Goal: Task Accomplishment & Management: Manage account settings

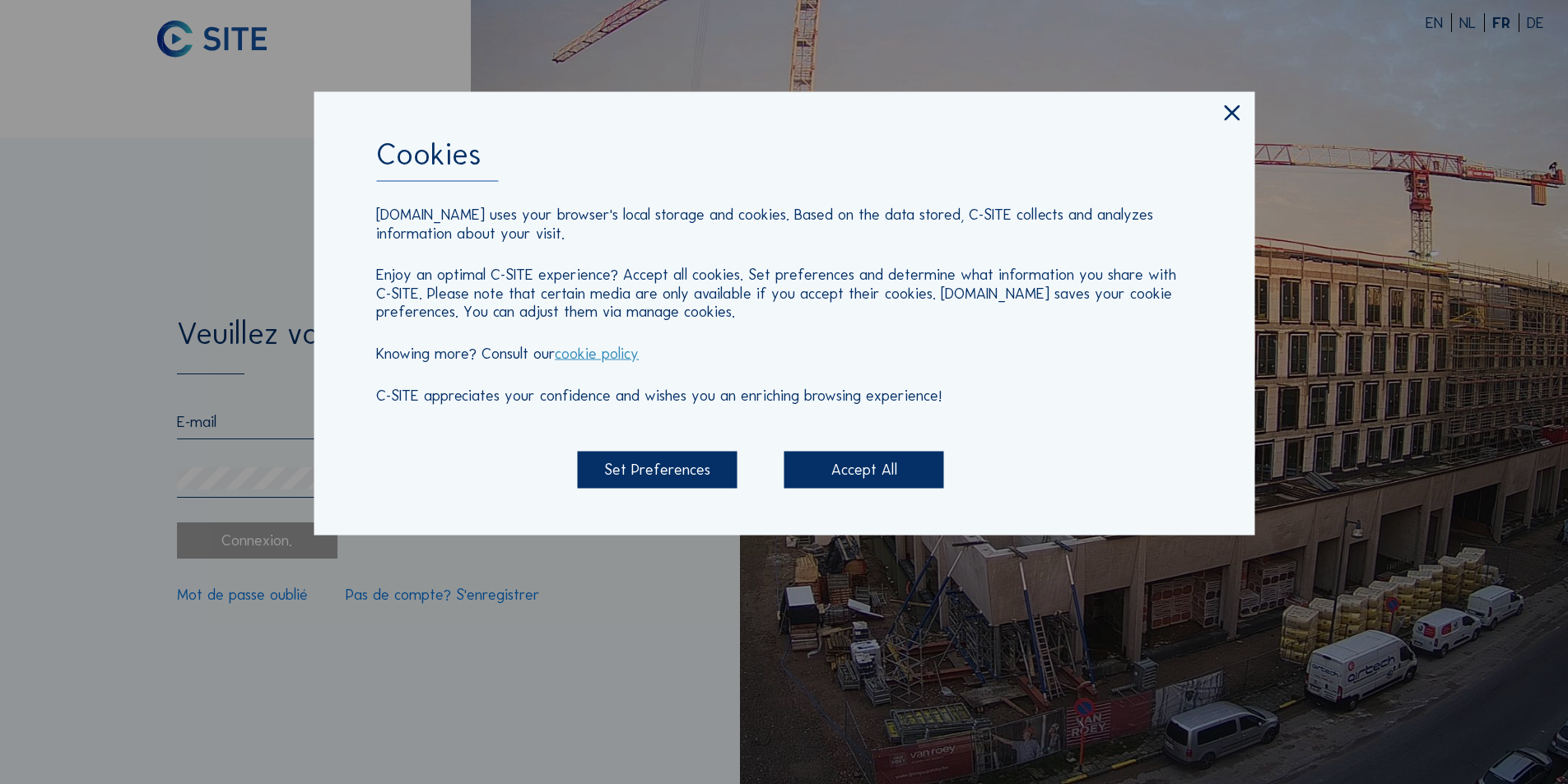
click at [1225, 112] on icon at bounding box center [1232, 114] width 26 height 27
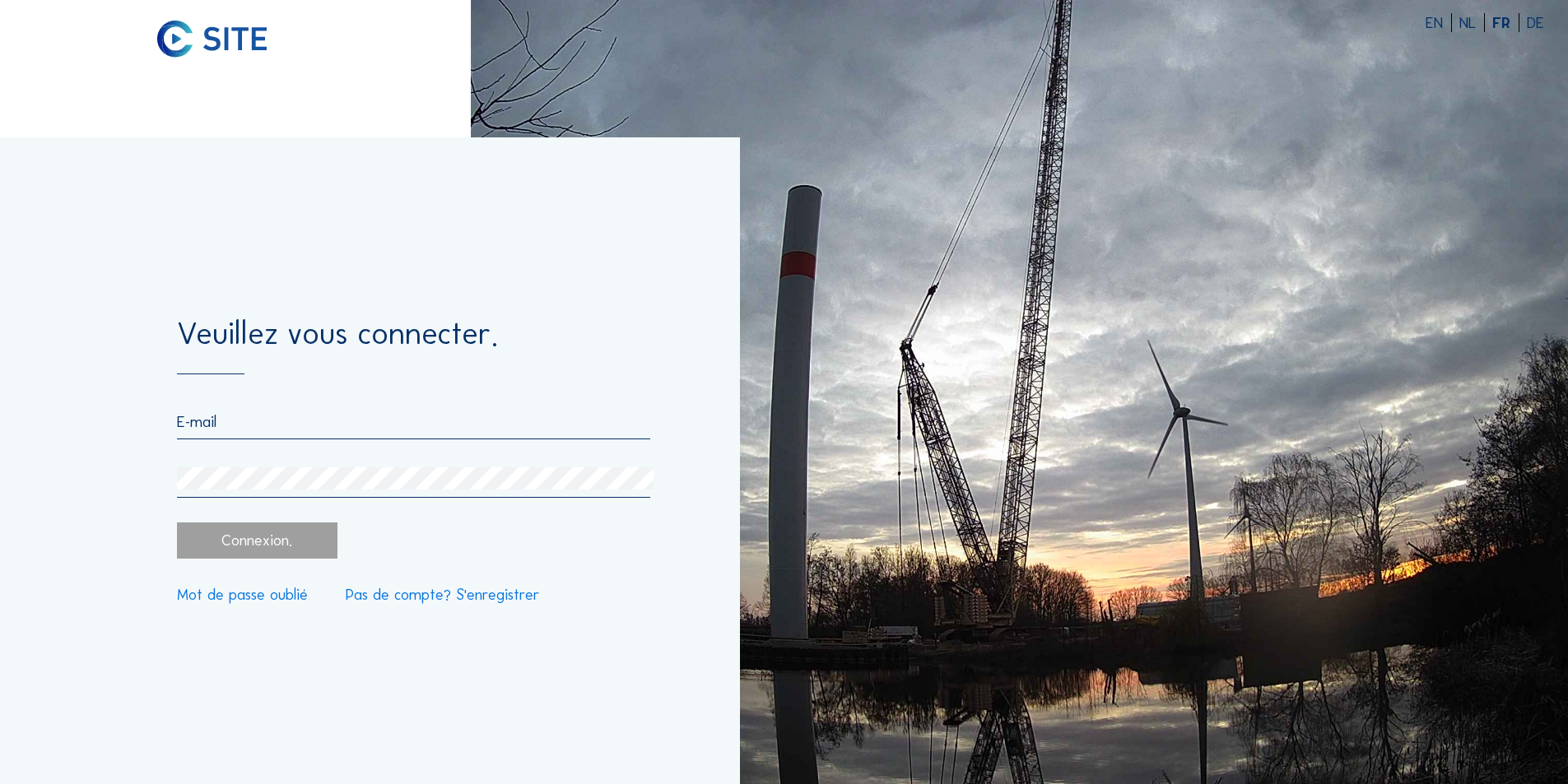
click at [252, 429] on input "email" at bounding box center [413, 421] width 472 height 19
type input "y"
type input "b"
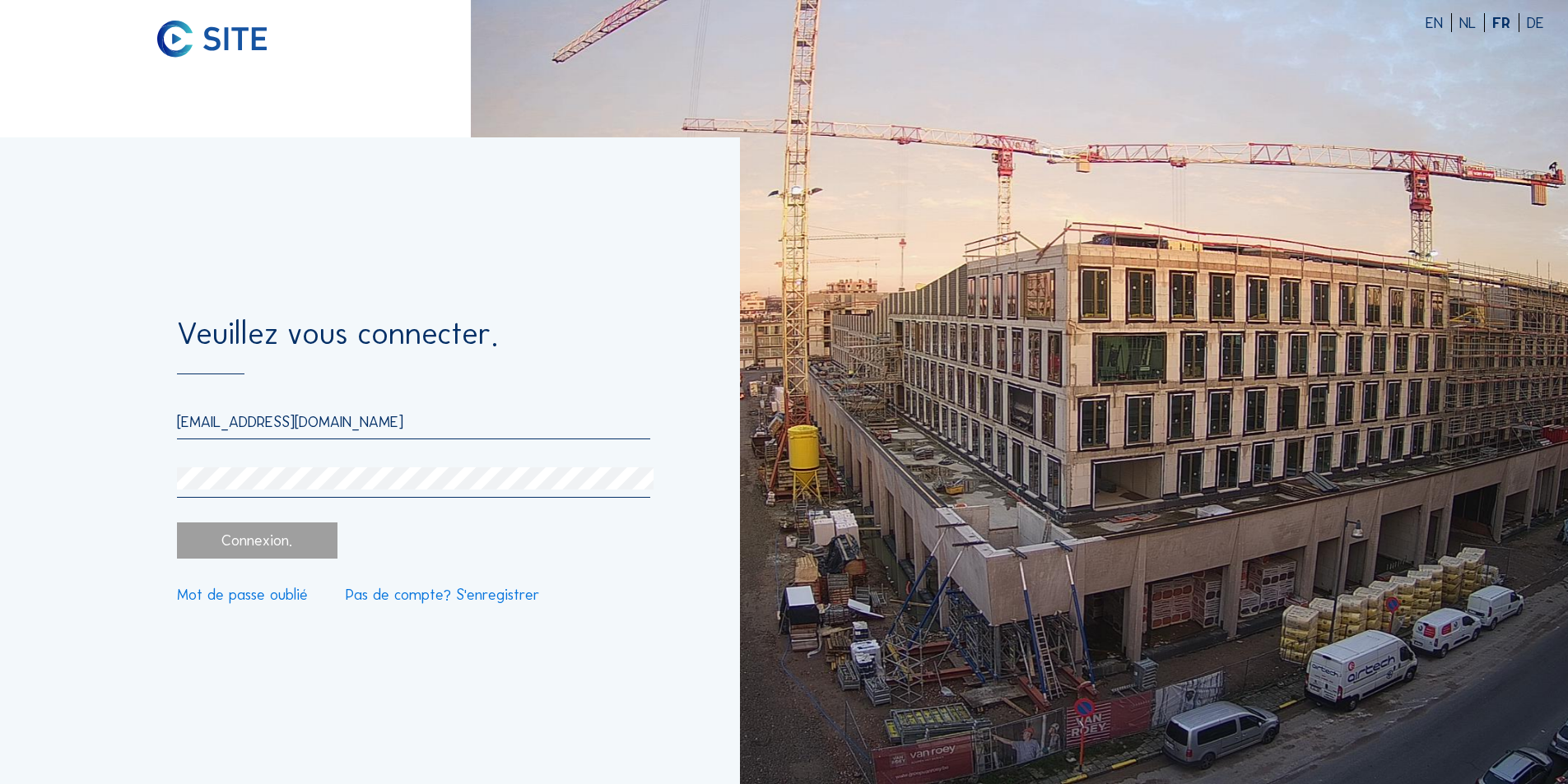
click at [263, 541] on div "Connexion." at bounding box center [257, 541] width 160 height 37
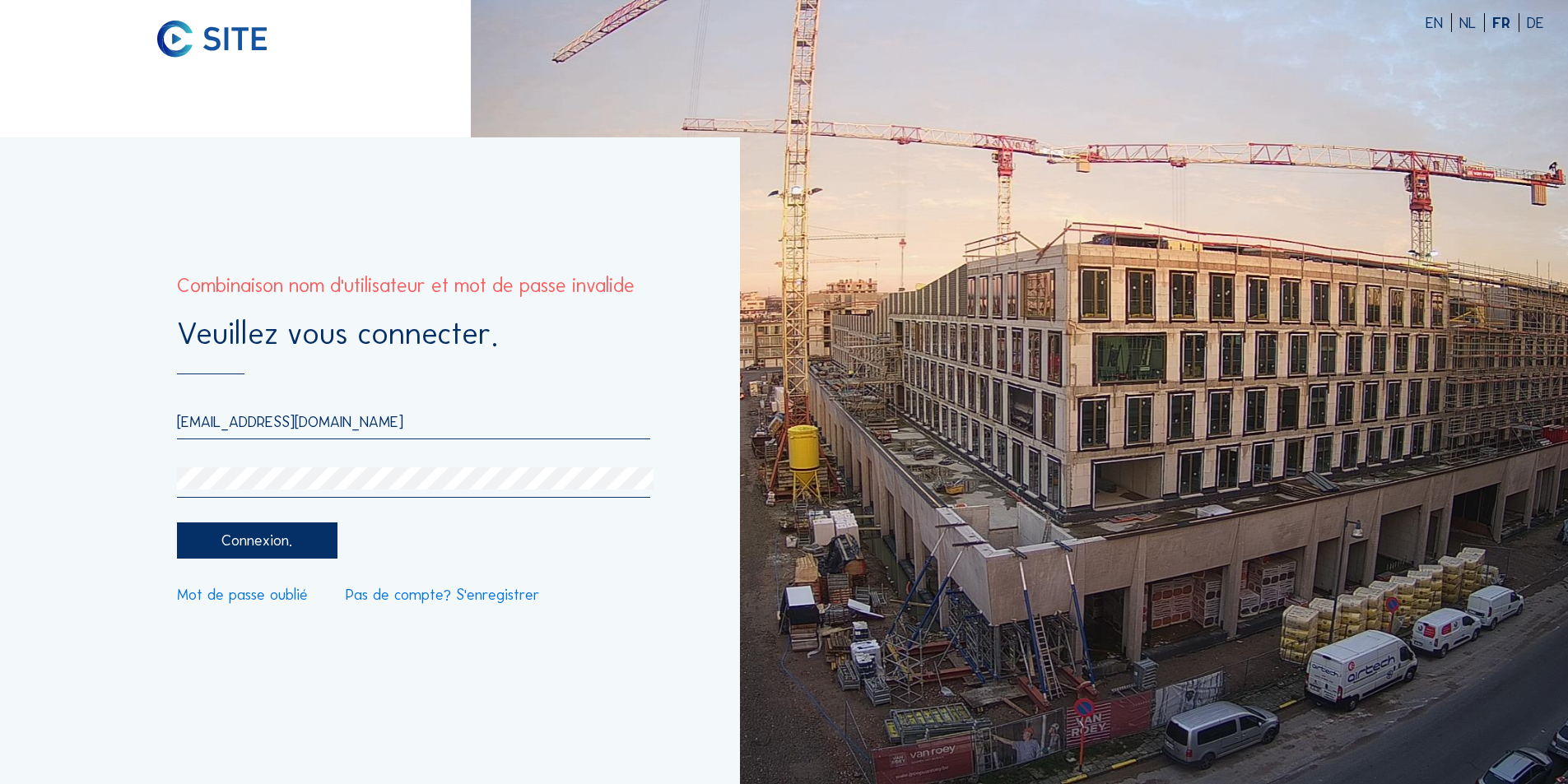
drag, startPoint x: 319, startPoint y: 423, endPoint x: 177, endPoint y: 420, distance: 142.0
click at [177, 420] on input "p-lyeboue@bnetd.ci" at bounding box center [413, 421] width 472 height 19
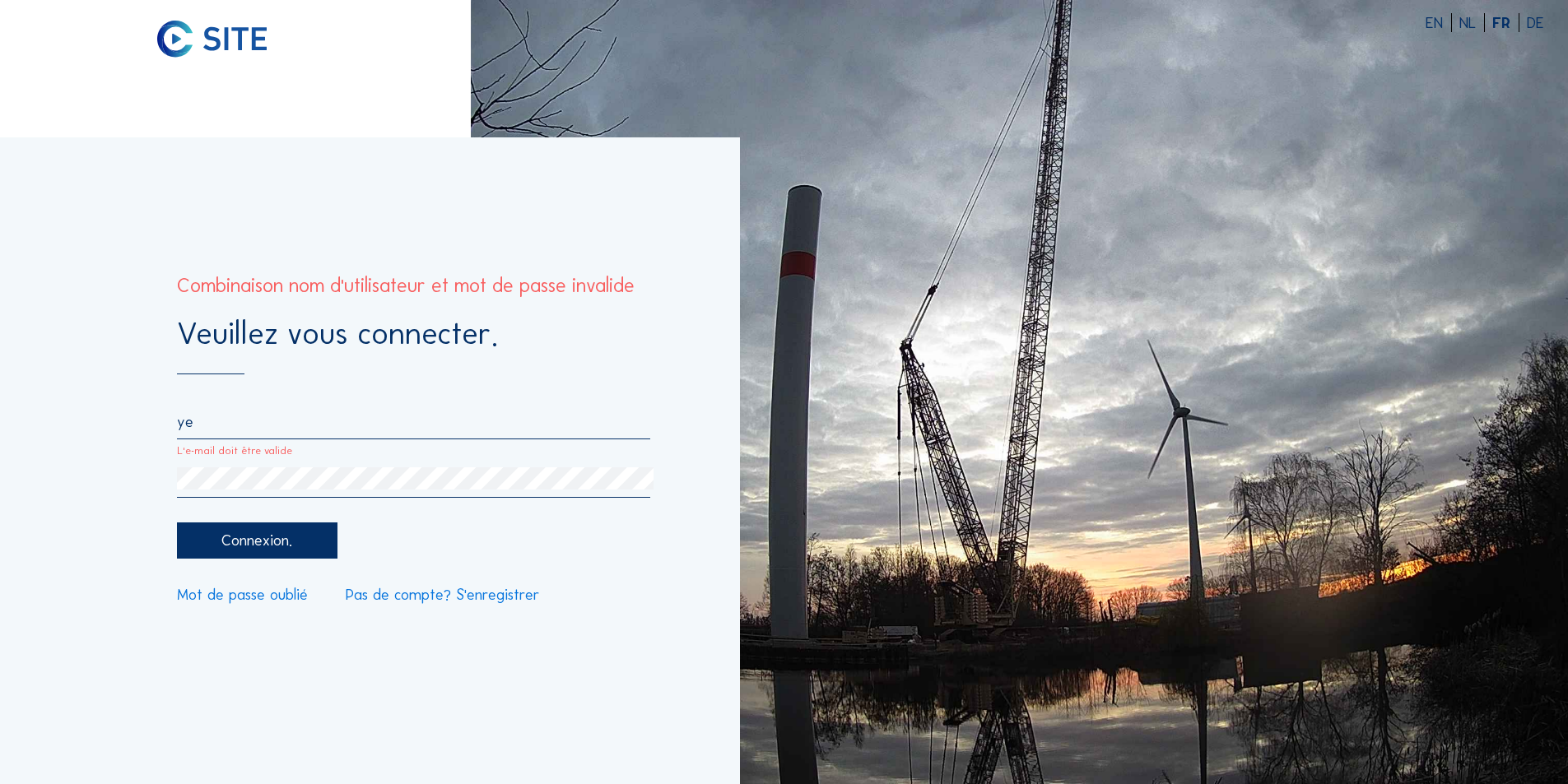
type input "[EMAIL_ADDRESS][DOMAIN_NAME]"
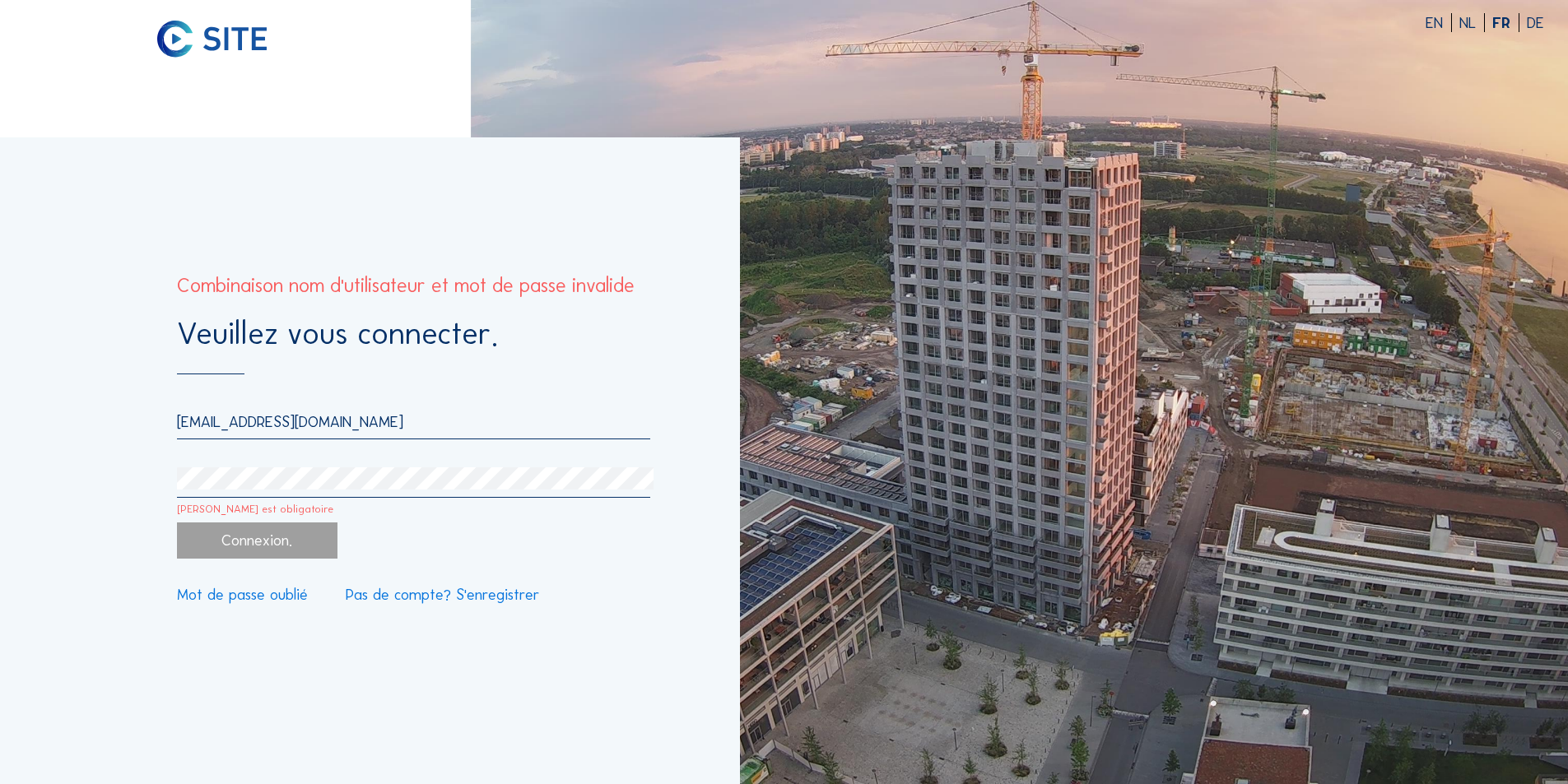
click at [242, 598] on link "Mot de passe oublié" at bounding box center [243, 595] width 131 height 16
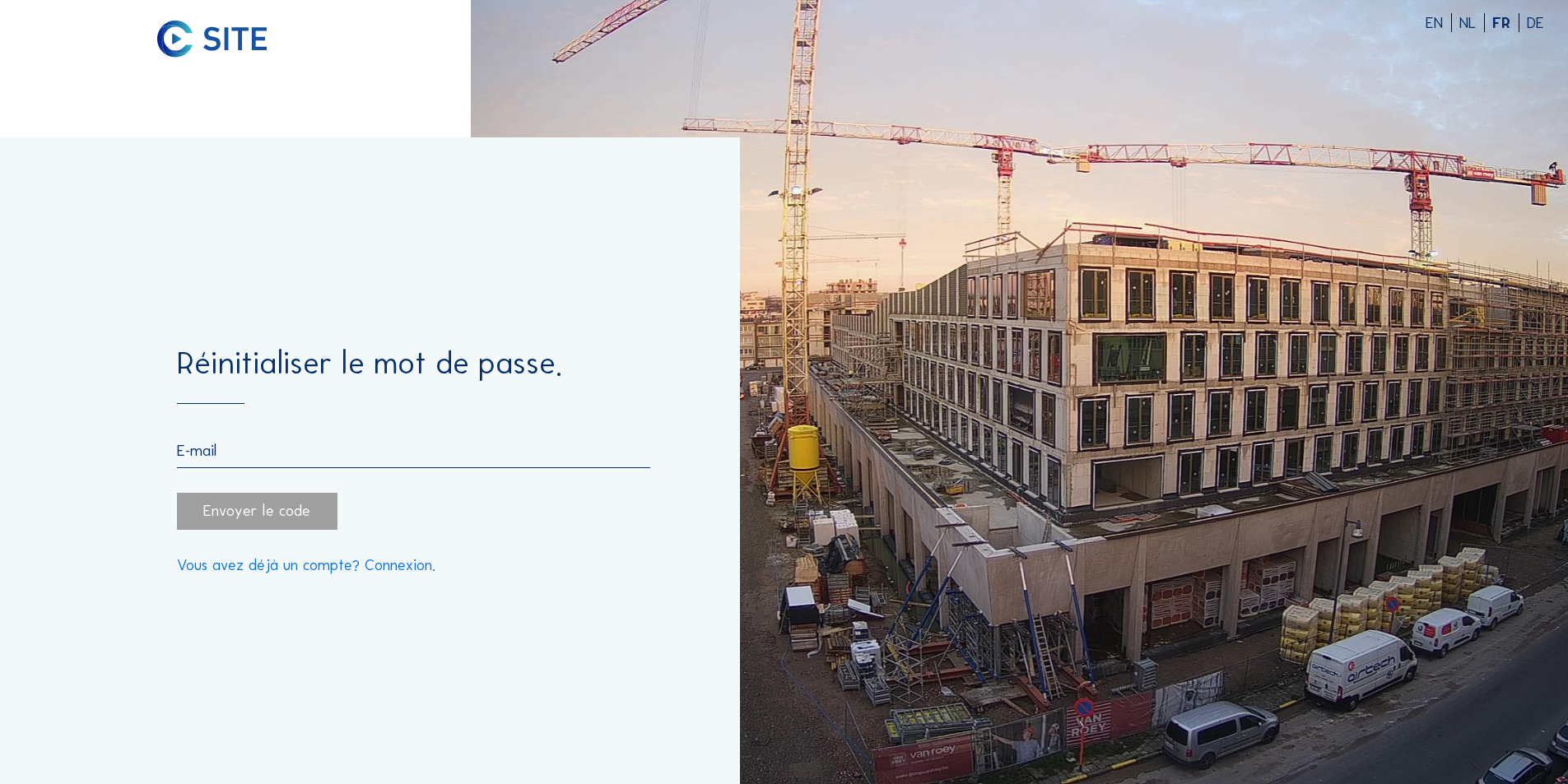
click at [287, 569] on link "Vous avez déjà un compte? Connexion." at bounding box center [306, 565] width 259 height 16
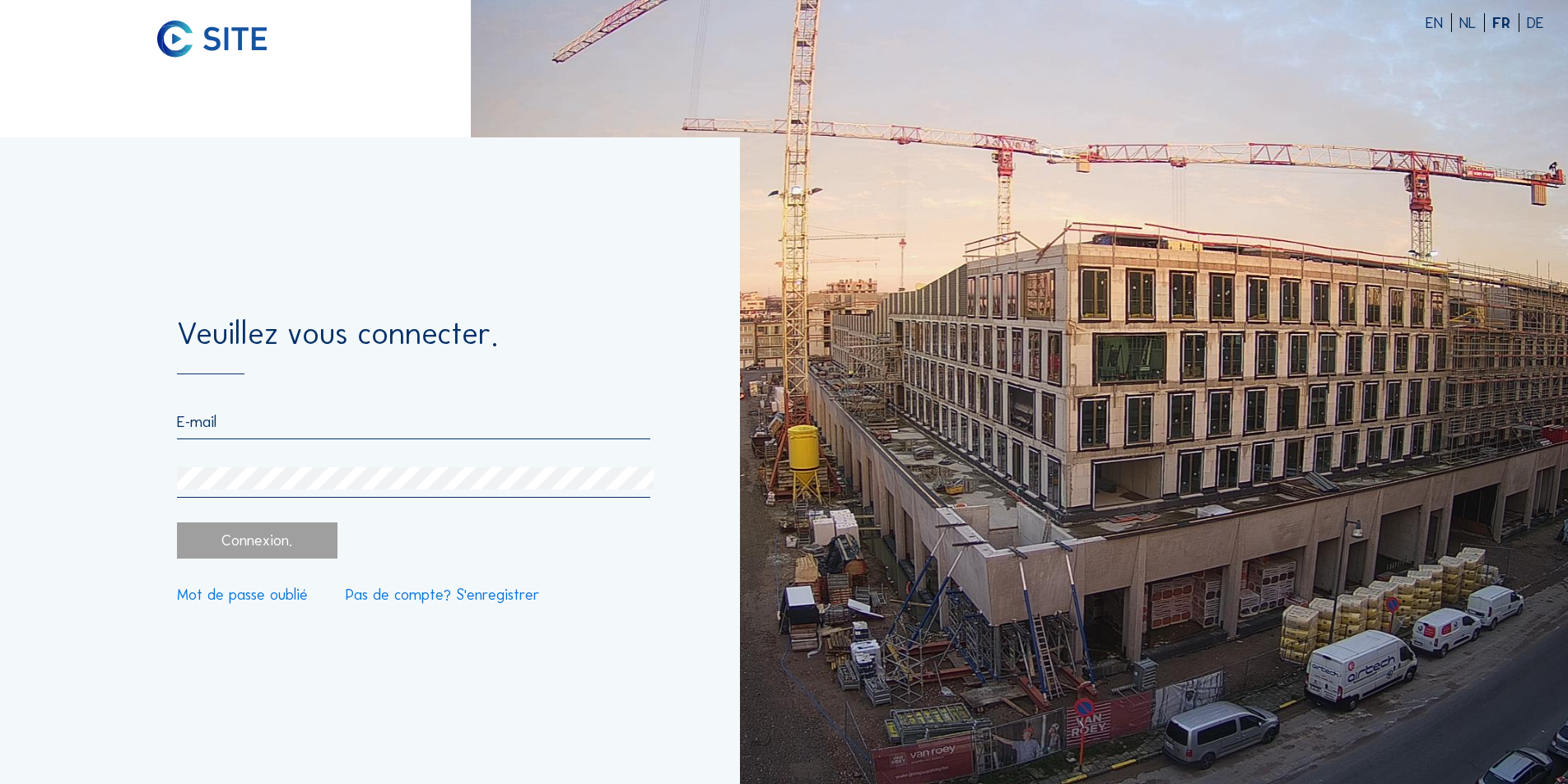
click at [235, 422] on input "email" at bounding box center [413, 421] width 472 height 19
type input "[EMAIL_ADDRESS][DOMAIN_NAME]"
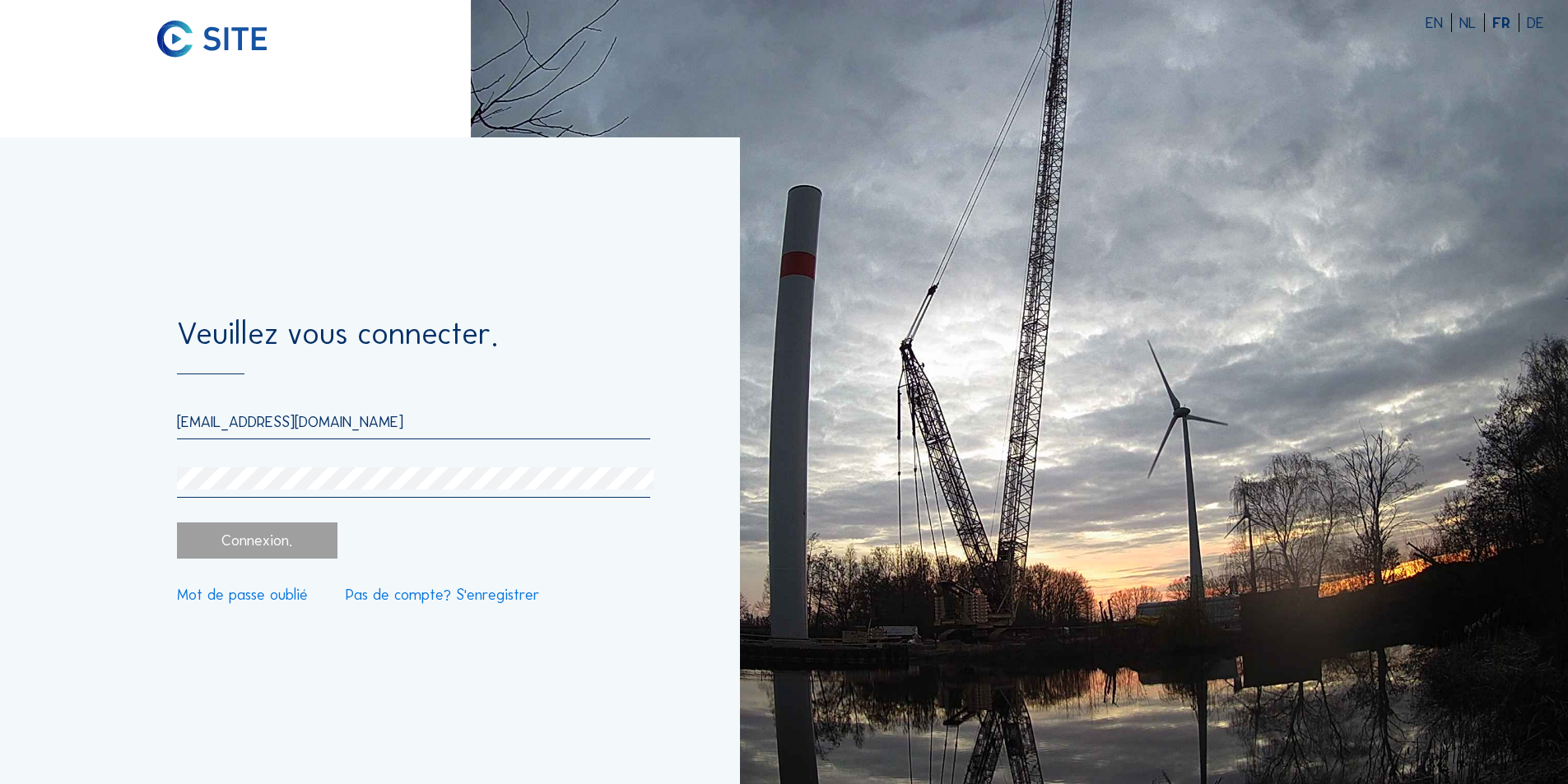
click at [273, 598] on link "Mot de passe oublié" at bounding box center [243, 595] width 131 height 16
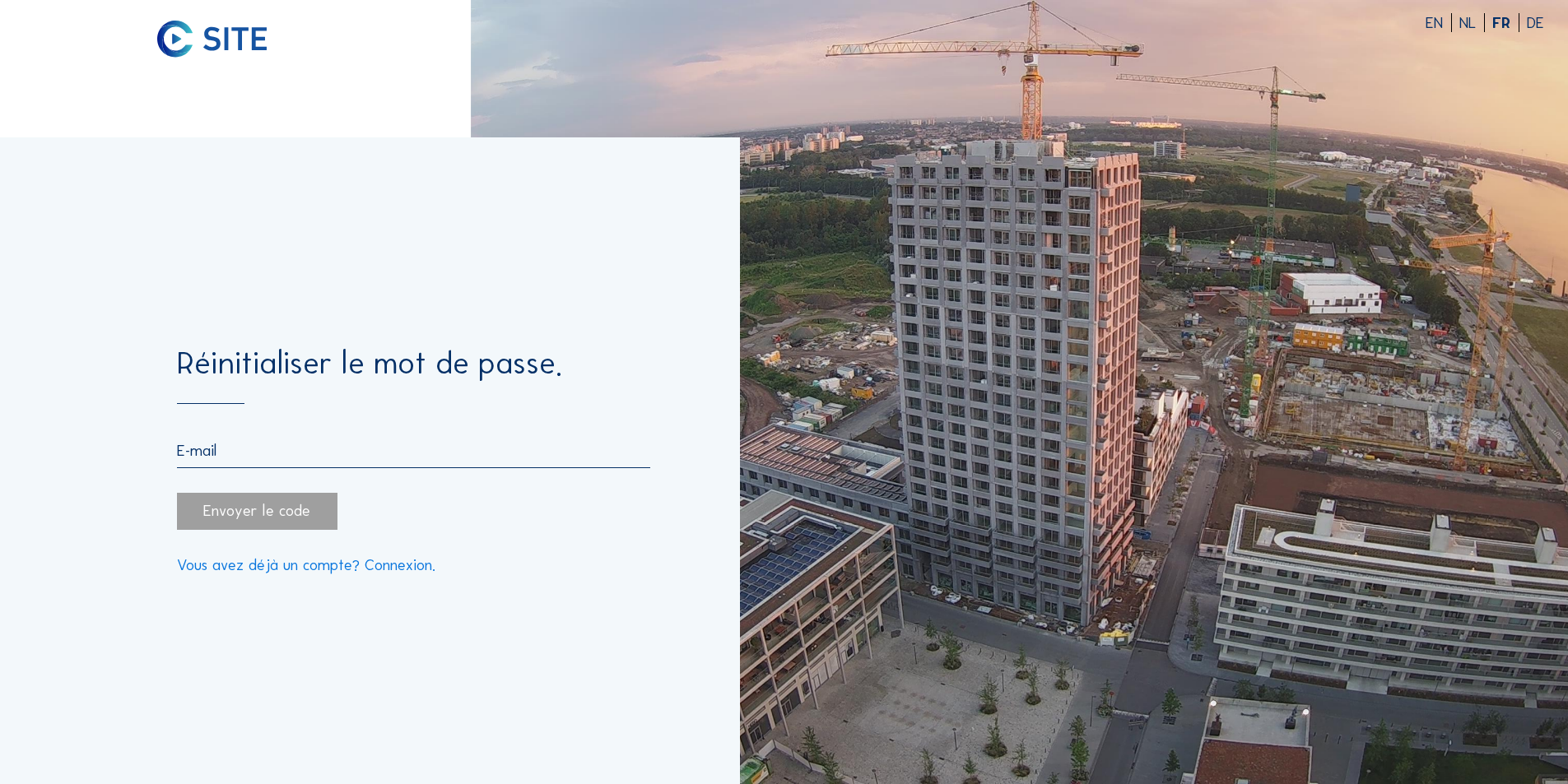
click at [384, 564] on link "Vous avez déjà un compte? Connexion." at bounding box center [306, 565] width 259 height 16
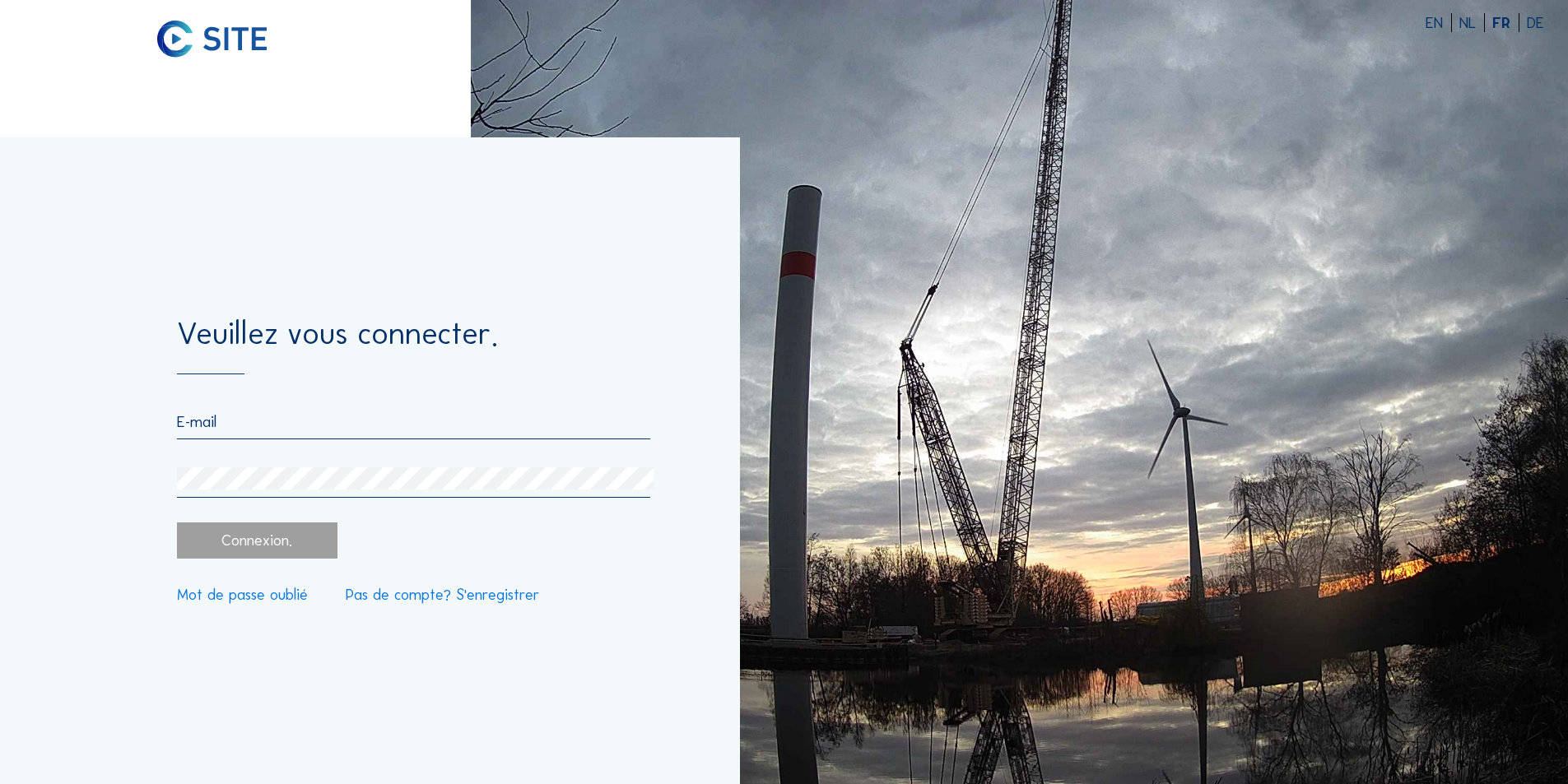
click at [235, 424] on input "email" at bounding box center [413, 421] width 472 height 19
type input "[EMAIL_ADDRESS][DOMAIN_NAME]"
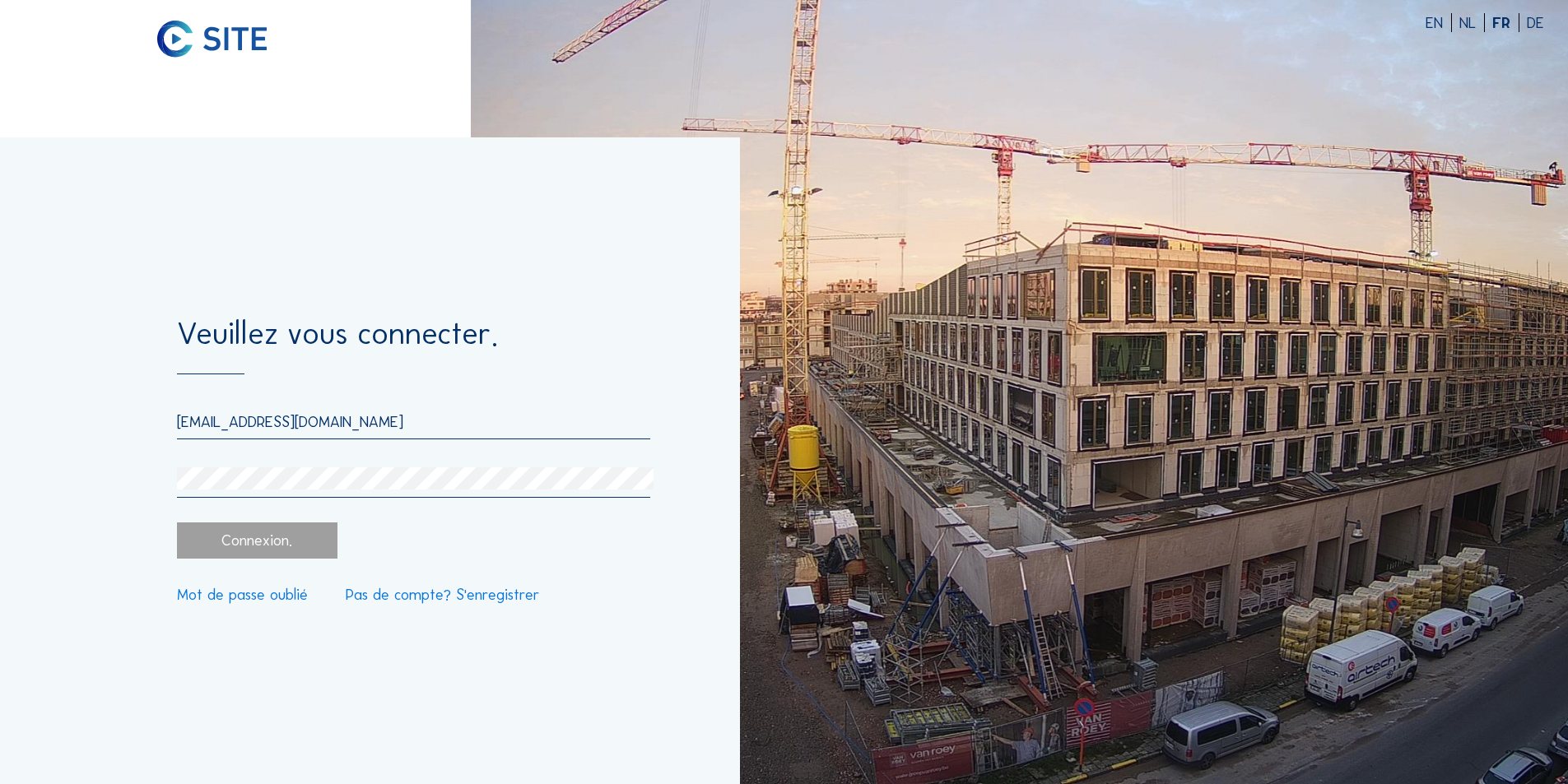
click at [279, 596] on link "Mot de passe oublié" at bounding box center [243, 595] width 131 height 16
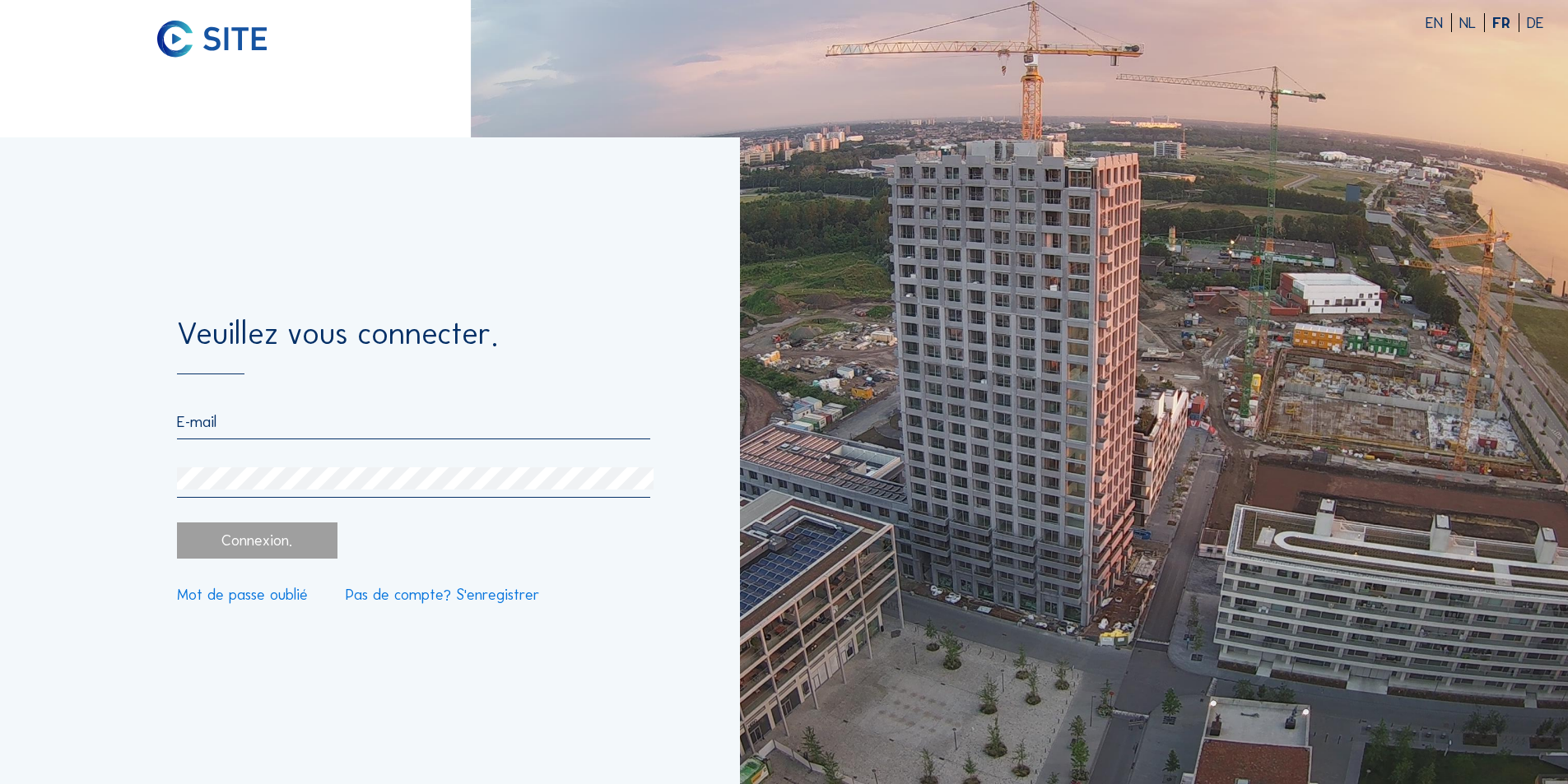
click at [281, 422] on input "email" at bounding box center [413, 421] width 472 height 19
type input "[EMAIL_ADDRESS][DOMAIN_NAME]"
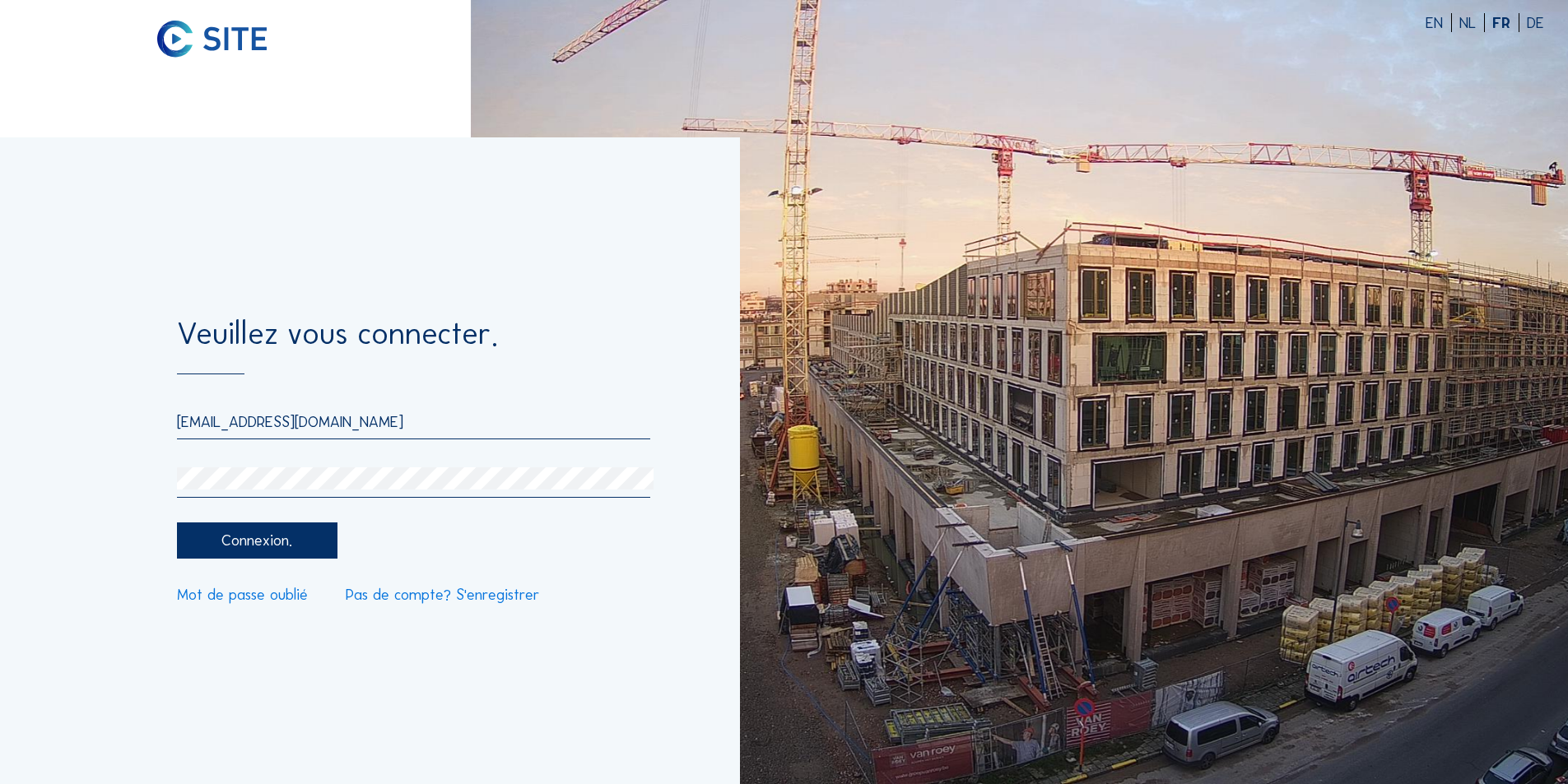
click at [269, 541] on div "Connexion." at bounding box center [257, 541] width 160 height 37
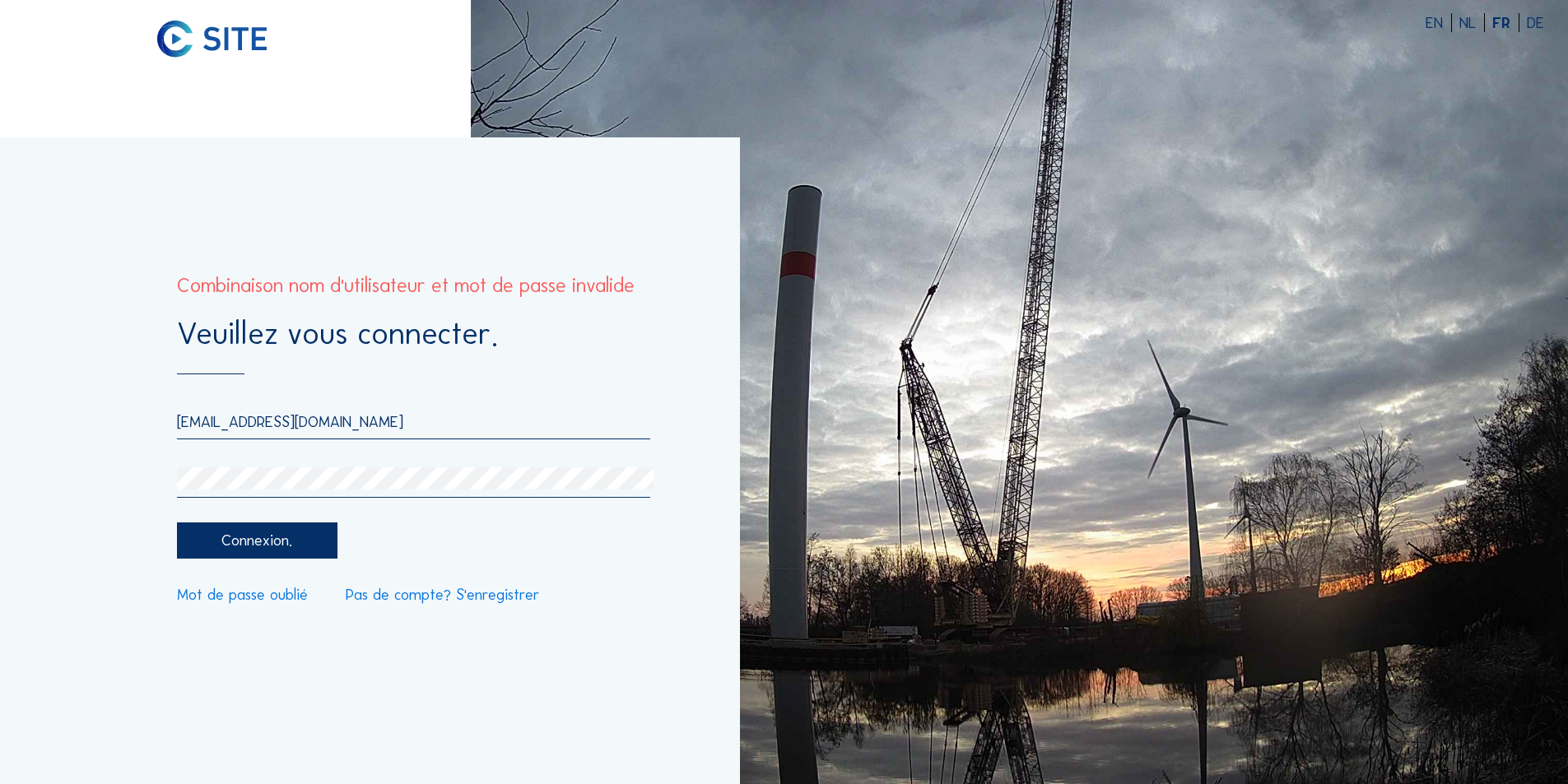
click at [278, 594] on link "Mot de passe oublié" at bounding box center [243, 595] width 131 height 16
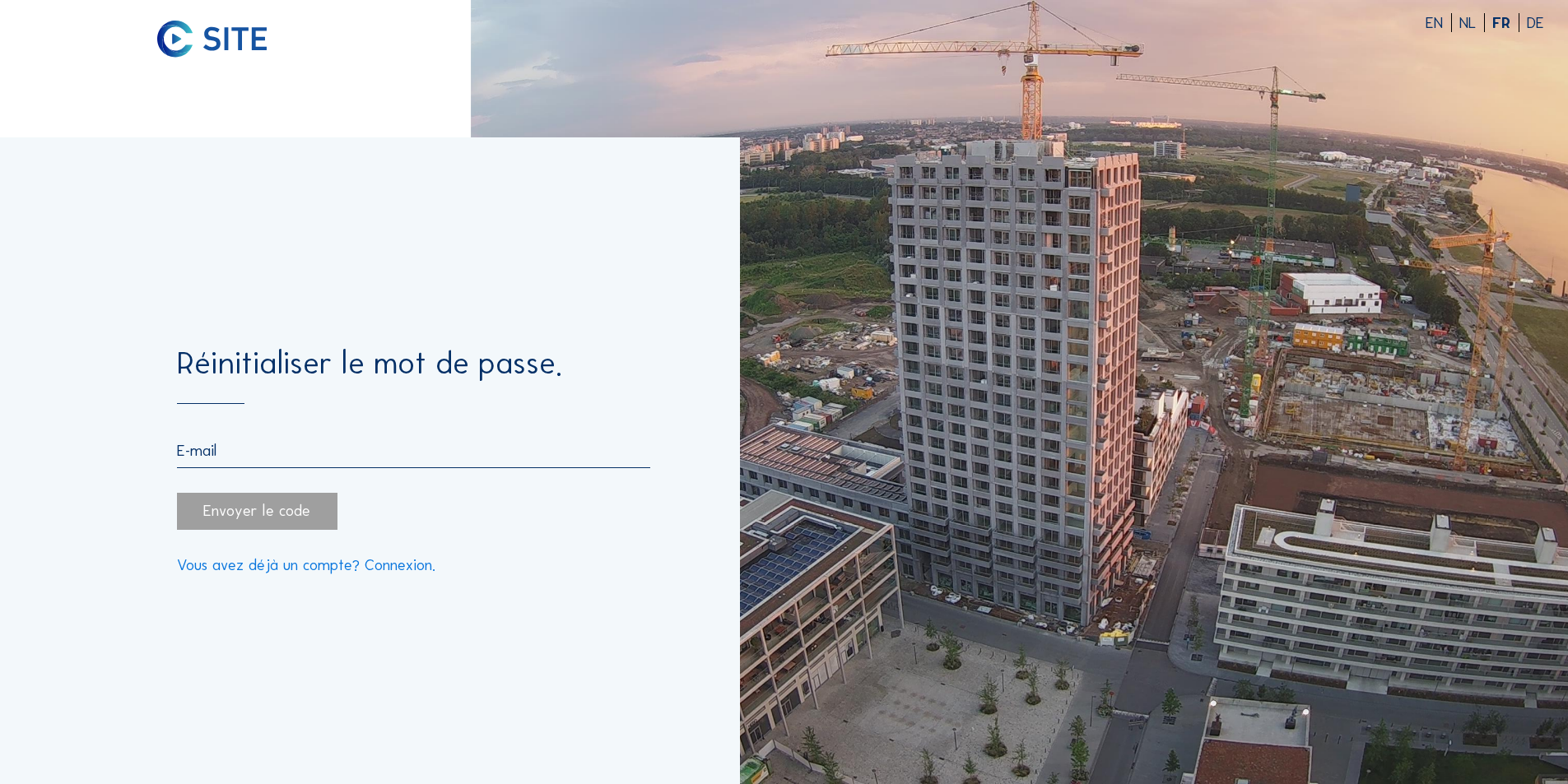
click at [210, 398] on div "Réinitialiser le mot de passe." at bounding box center [413, 376] width 472 height 56
click at [237, 459] on input "email" at bounding box center [413, 450] width 472 height 19
type input "[EMAIL_ADDRESS][DOMAIN_NAME]"
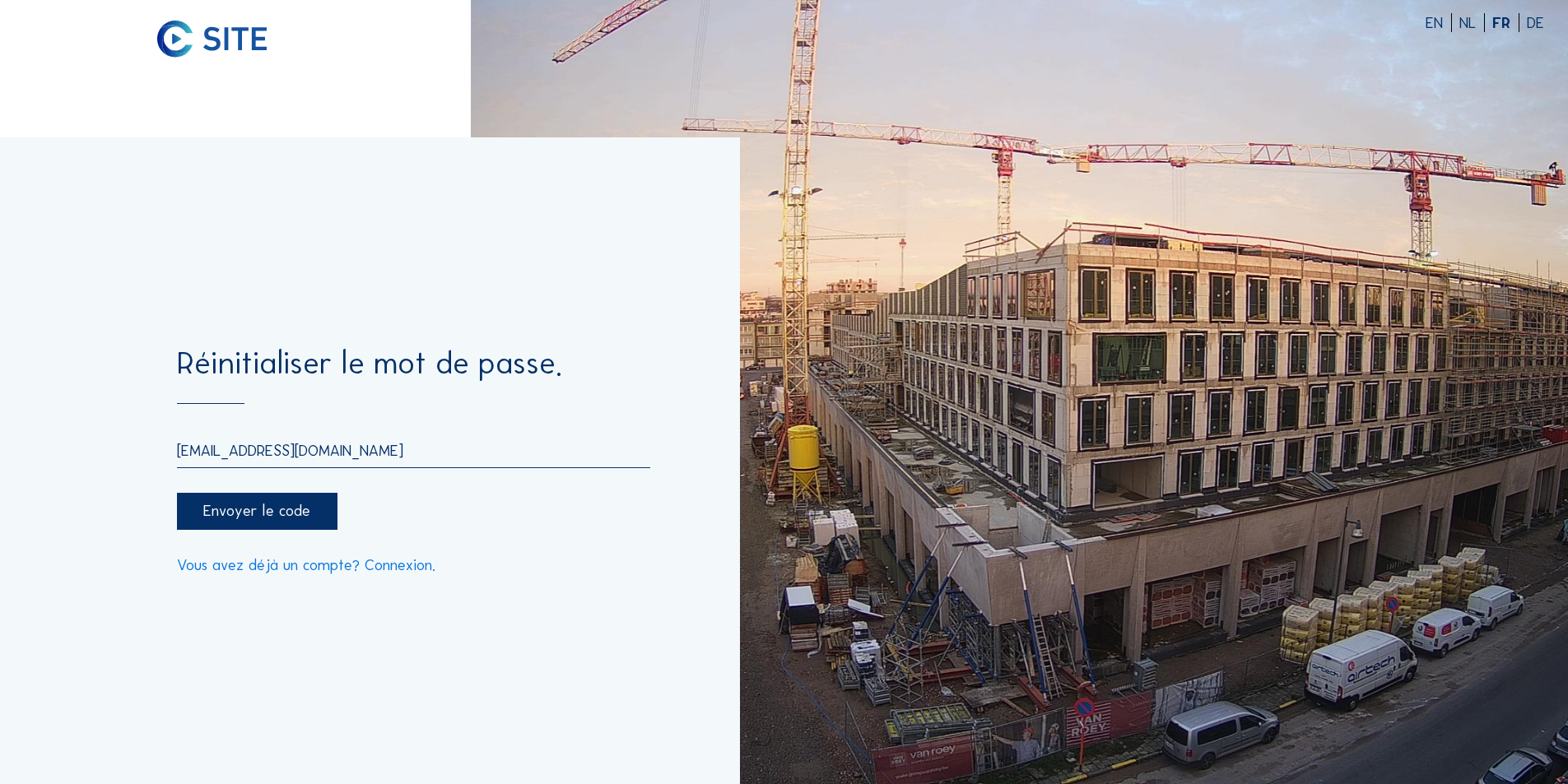
click at [278, 508] on div "Envoyer le code" at bounding box center [257, 511] width 160 height 37
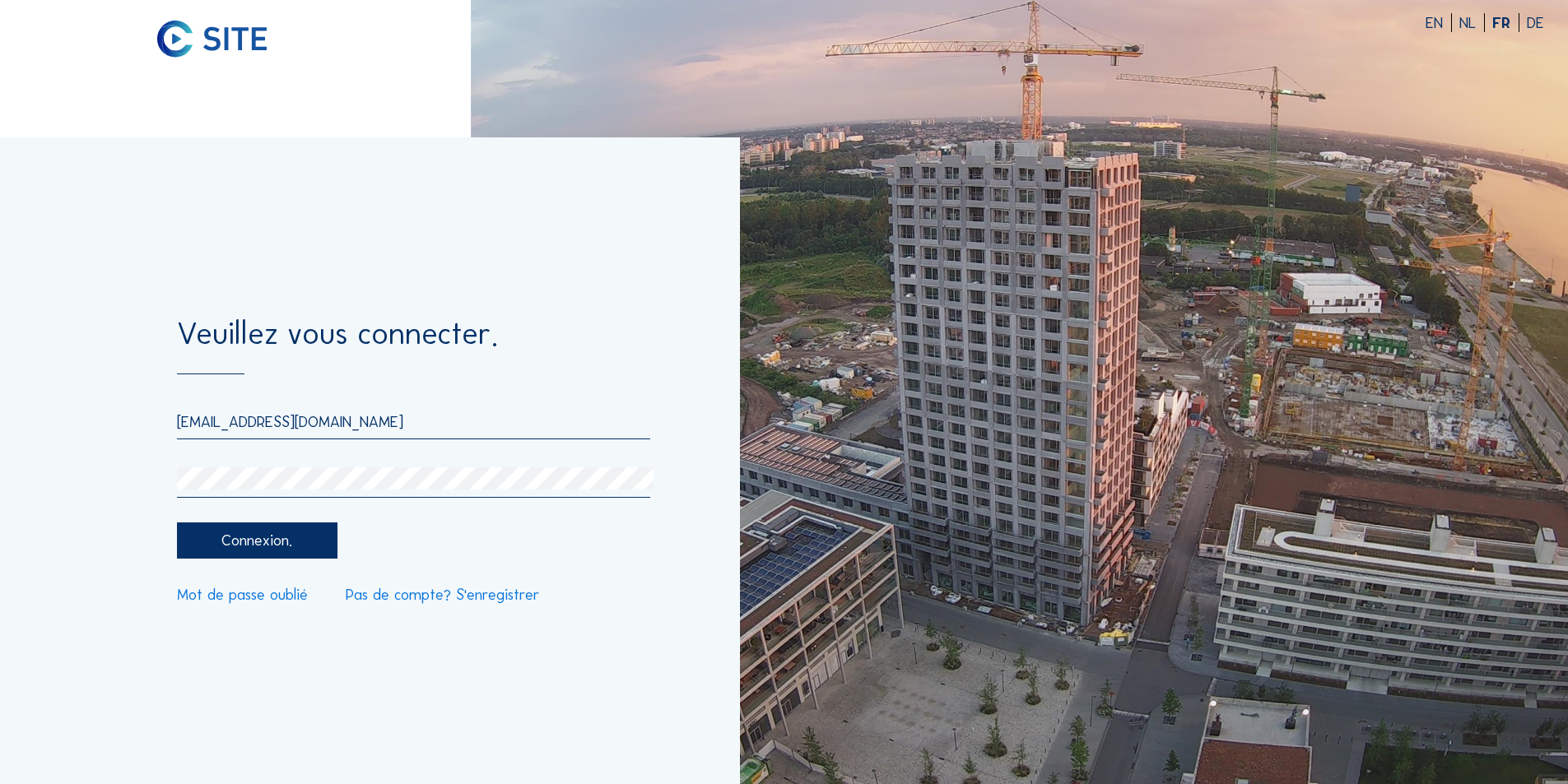
click at [244, 539] on div "Connexion." at bounding box center [257, 541] width 160 height 37
type input "[EMAIL_ADDRESS][DOMAIN_NAME]"
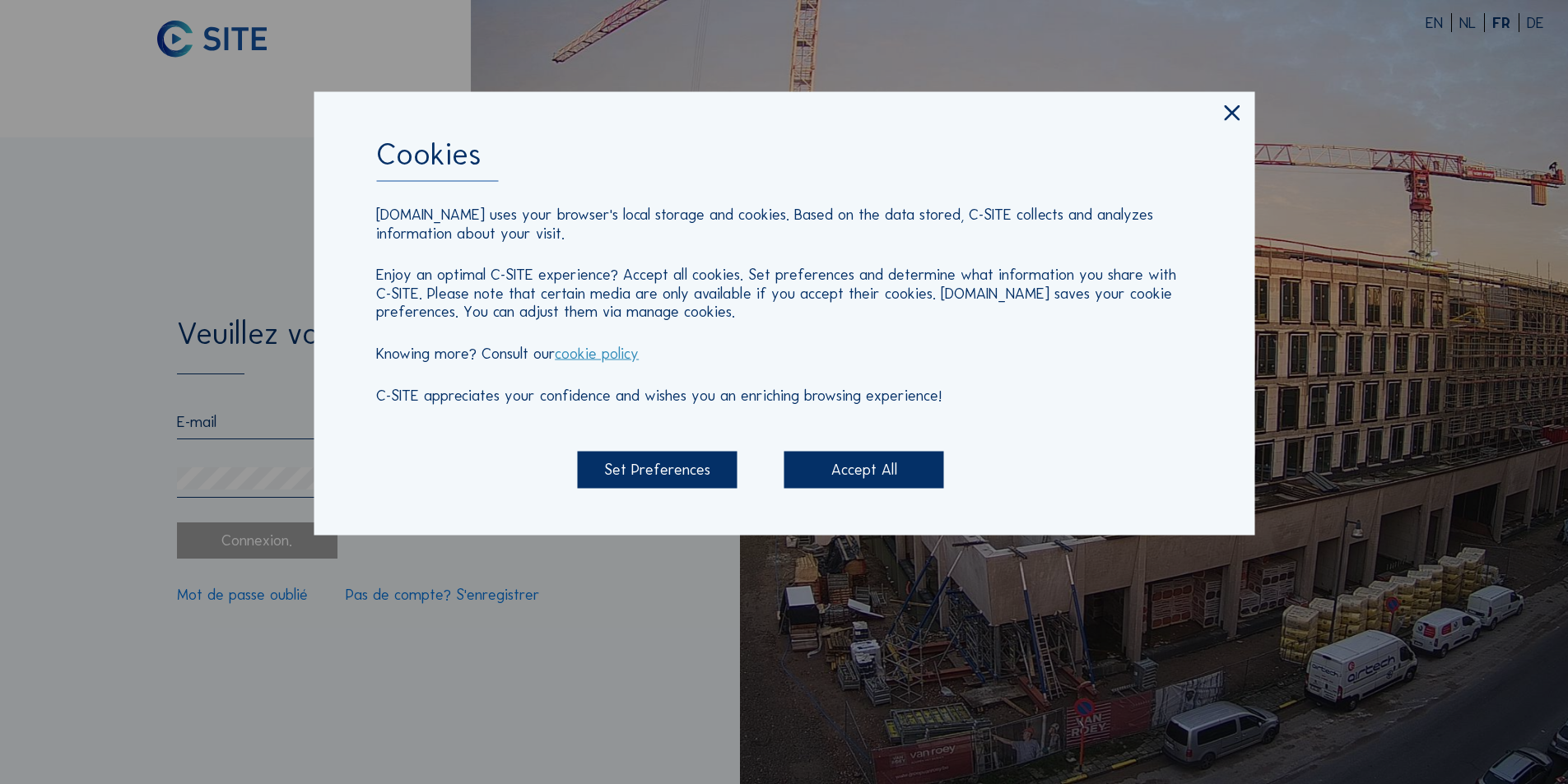
type input "[EMAIL_ADDRESS][DOMAIN_NAME]"
click at [852, 467] on div "Accept All" at bounding box center [864, 470] width 160 height 37
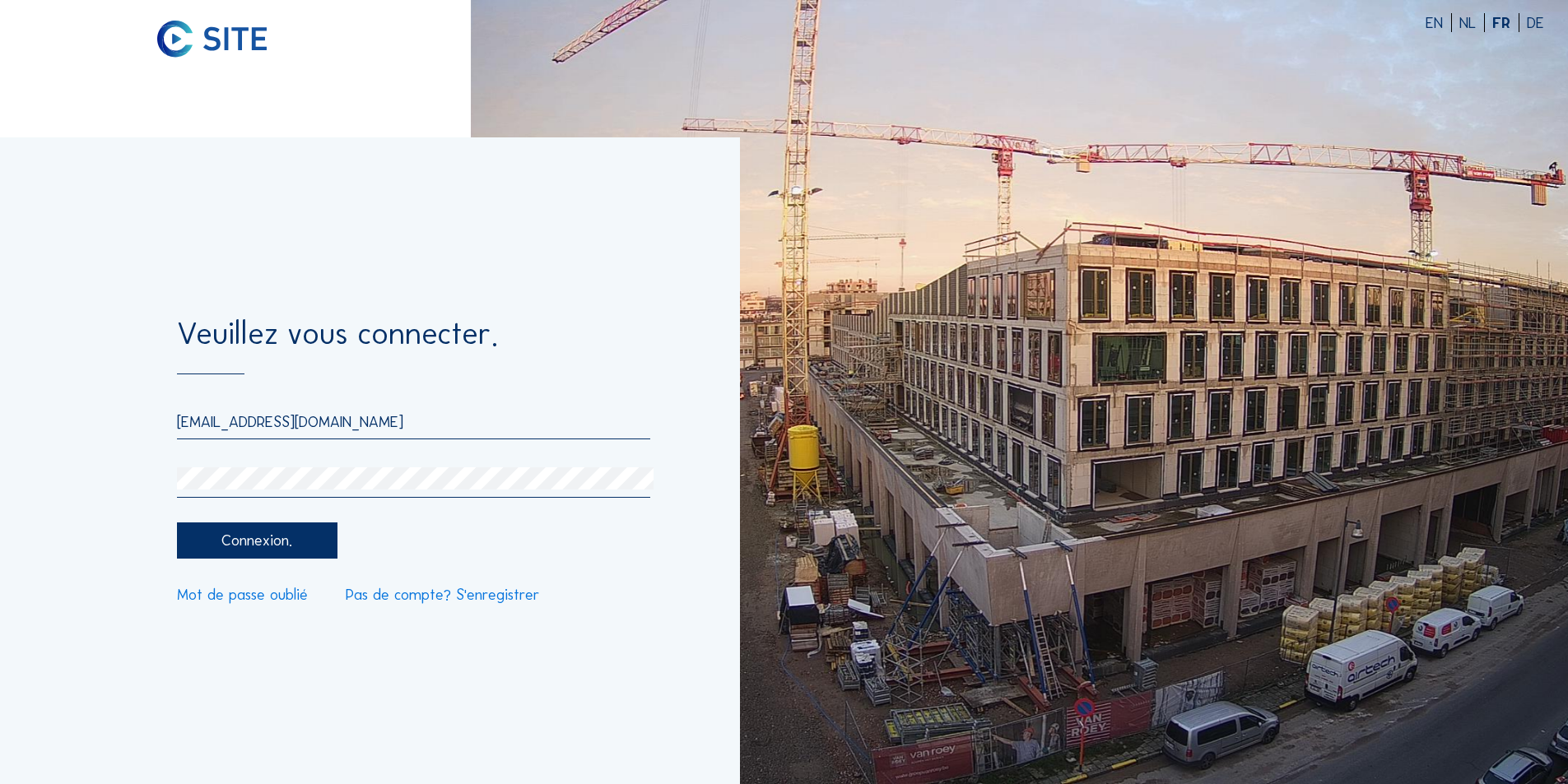
click at [283, 539] on div "Connexion." at bounding box center [257, 541] width 160 height 37
type input "[EMAIL_ADDRESS][DOMAIN_NAME]"
click at [1502, 20] on div "FR" at bounding box center [1505, 24] width 27 height 16
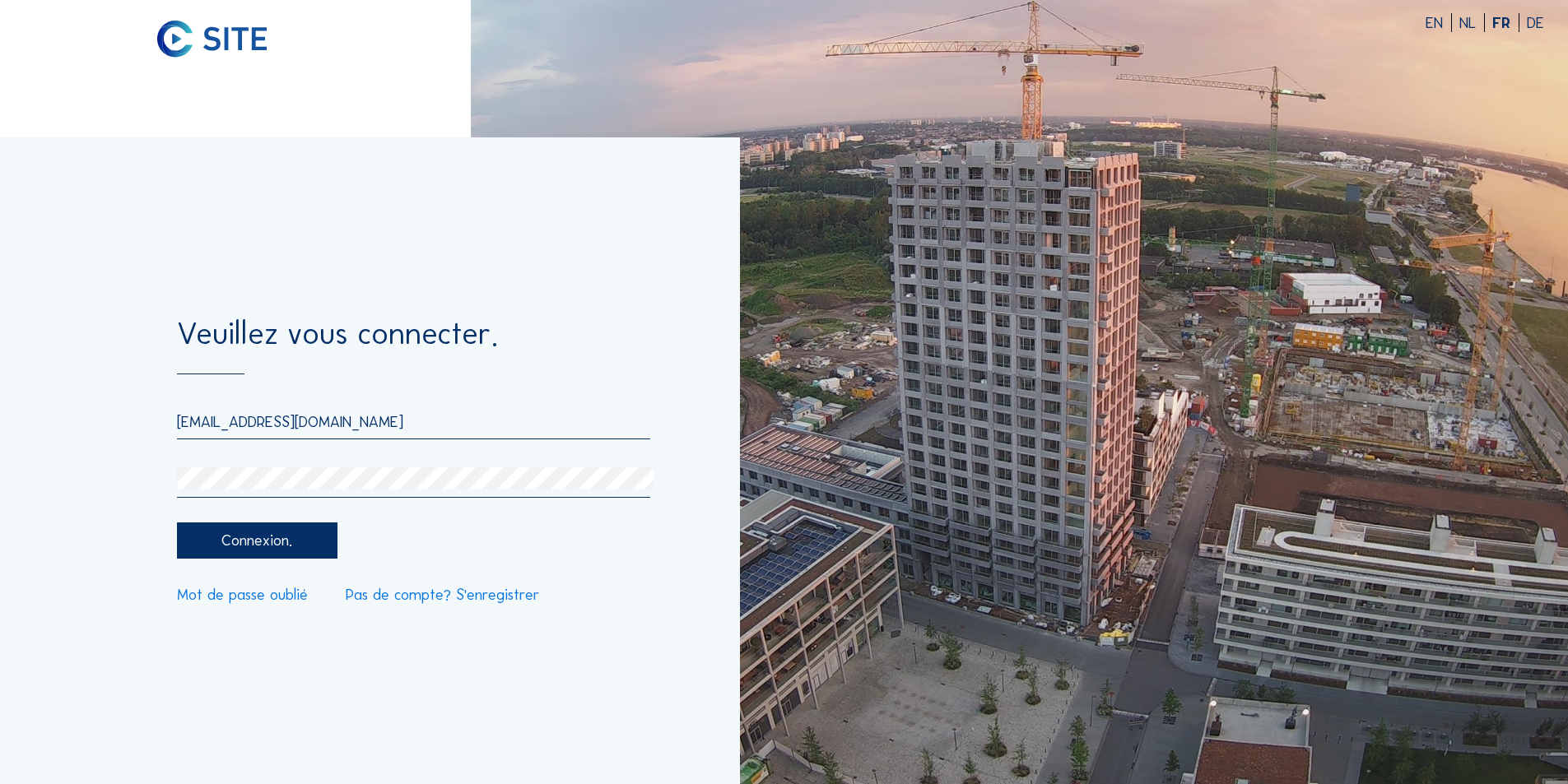
click at [264, 538] on div "Connexion." at bounding box center [257, 541] width 160 height 37
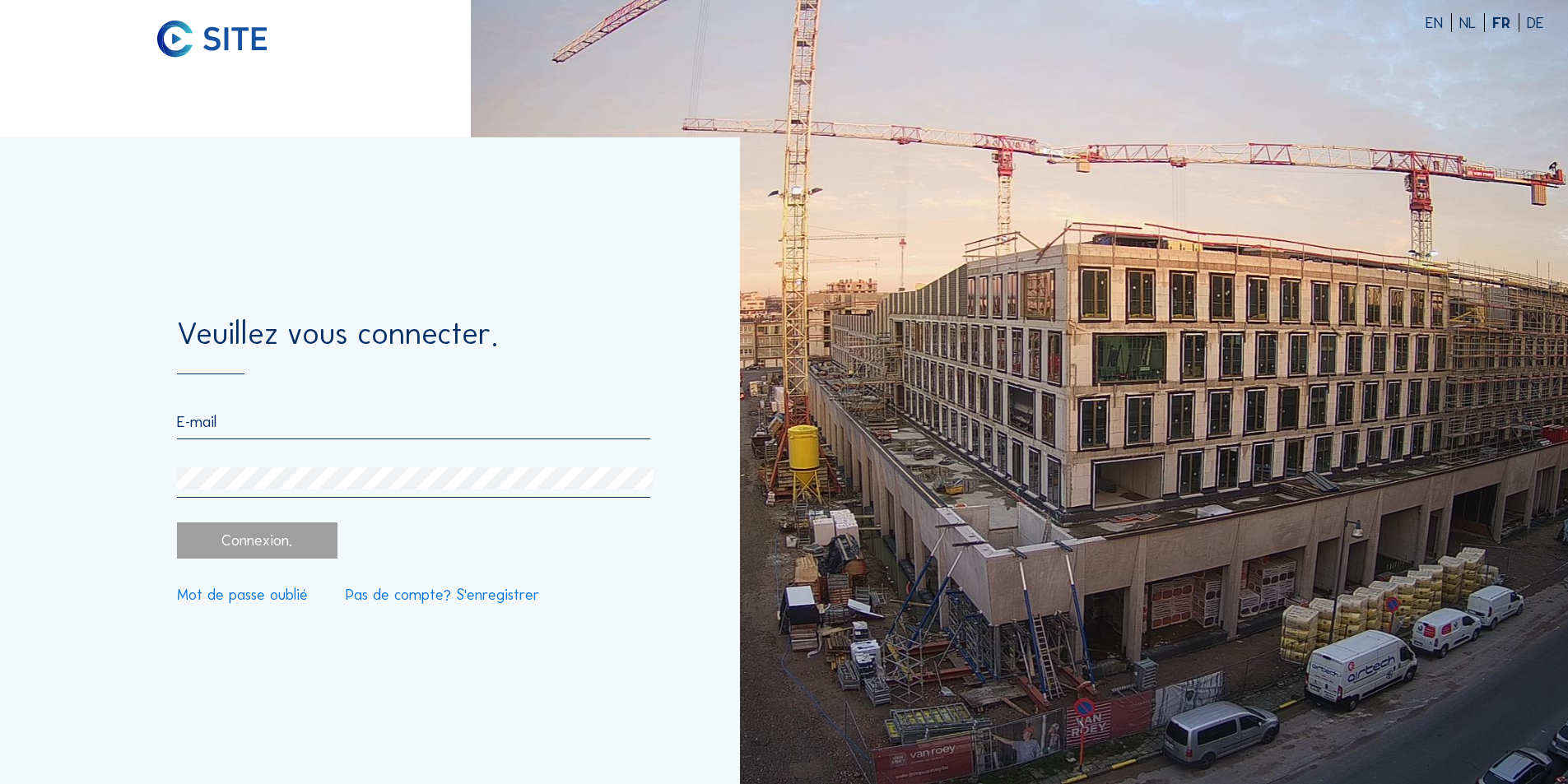
type input "[EMAIL_ADDRESS][DOMAIN_NAME]"
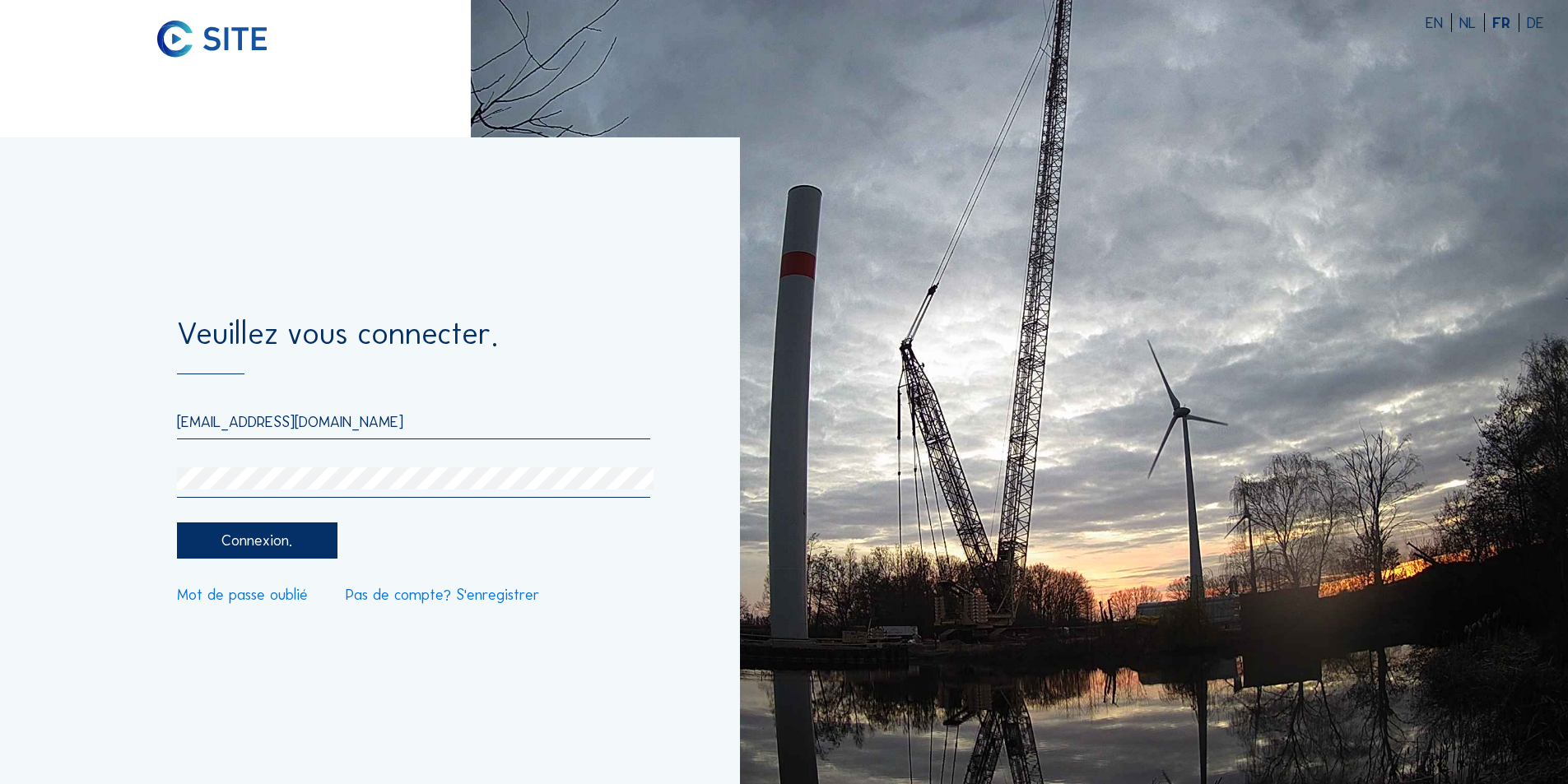
click at [255, 536] on div "Connexion." at bounding box center [257, 541] width 160 height 37
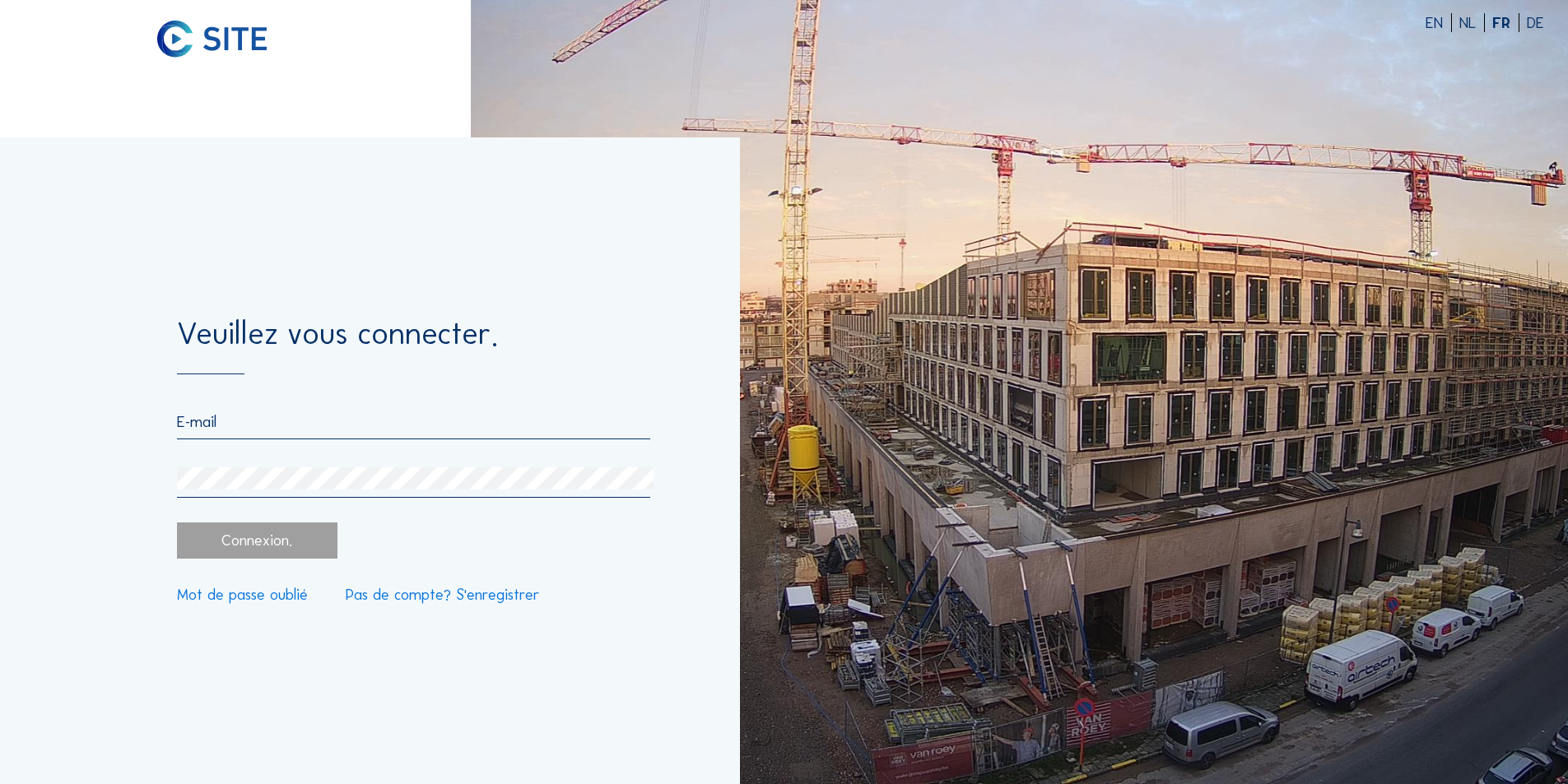
type input "[EMAIL_ADDRESS][DOMAIN_NAME]"
click at [1512, 21] on div "FR" at bounding box center [1505, 24] width 27 height 16
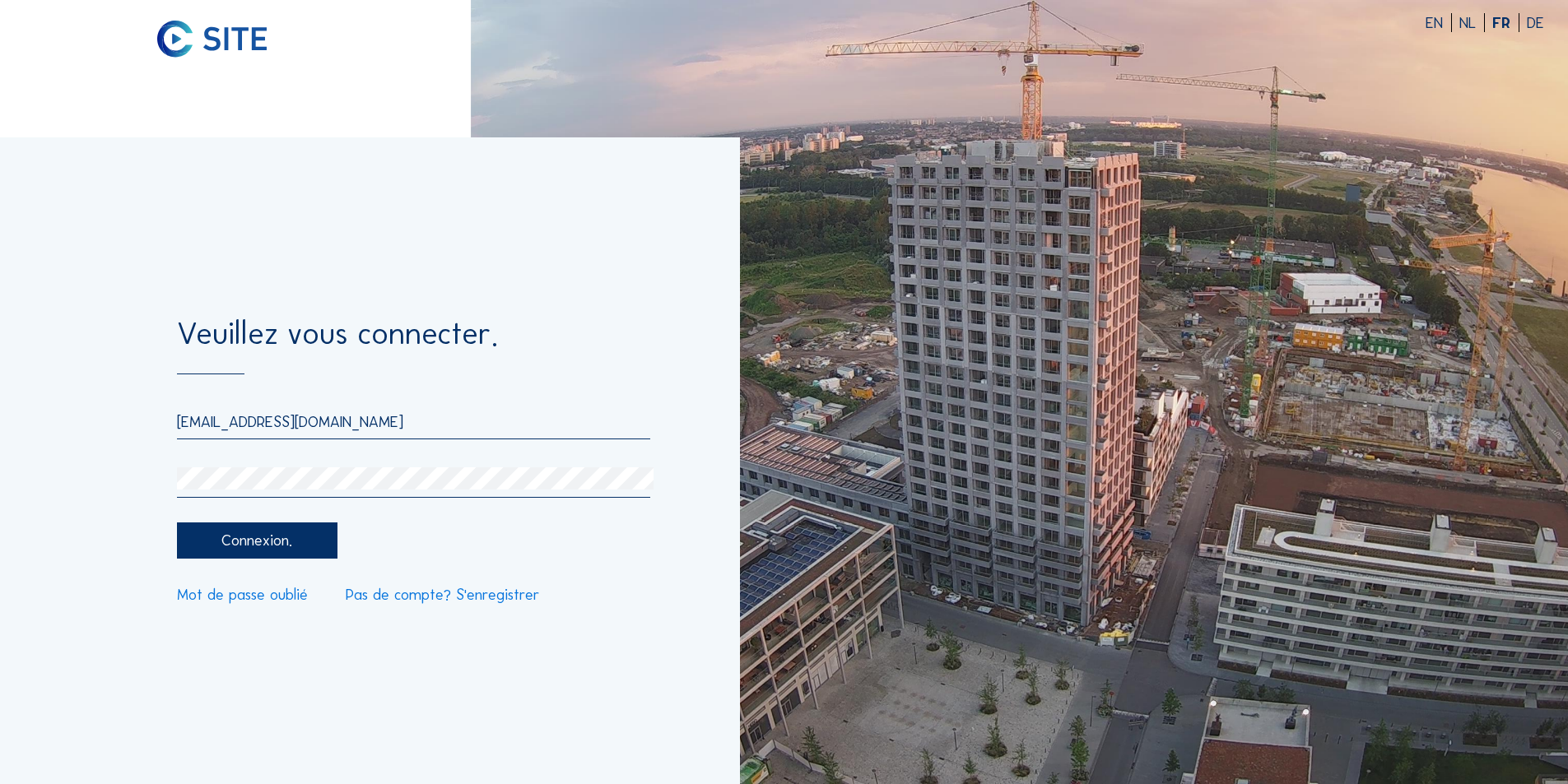
click at [301, 542] on div "Connexion." at bounding box center [257, 541] width 160 height 37
